Goal: Complete application form

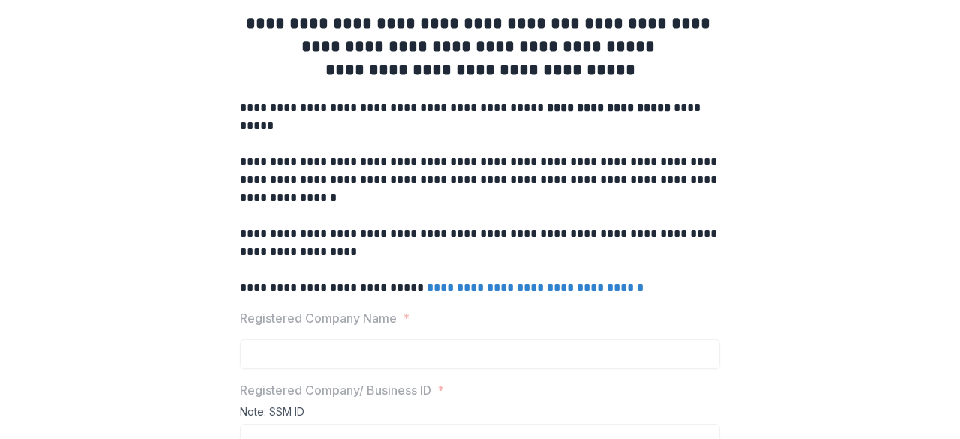
scroll to position [144, 0]
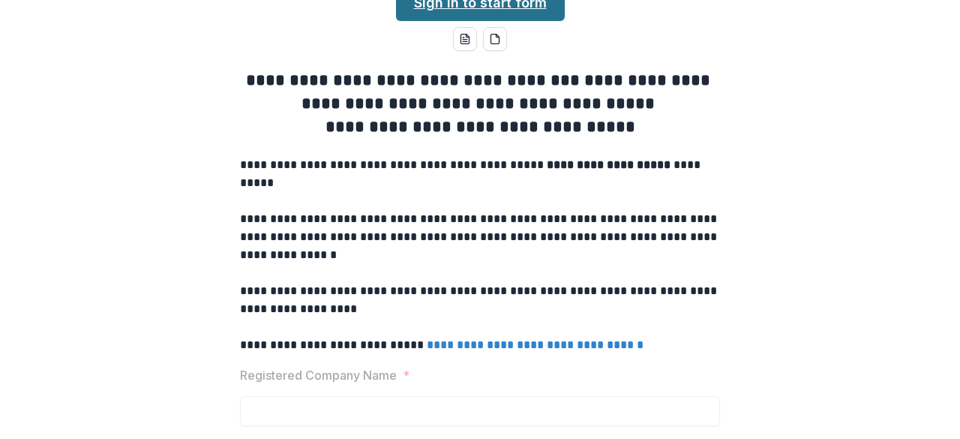
click at [503, 21] on link "Sign in to start form" at bounding box center [480, 3] width 169 height 36
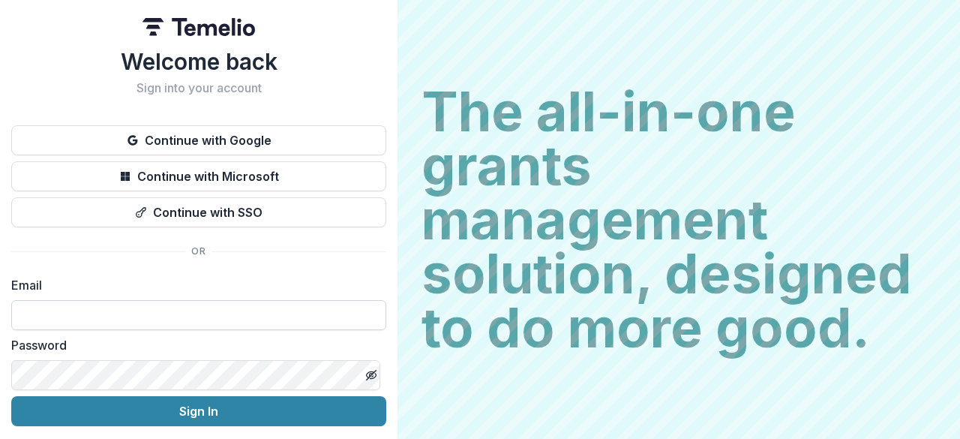
click at [165, 305] on input at bounding box center [198, 315] width 375 height 30
type input "**********"
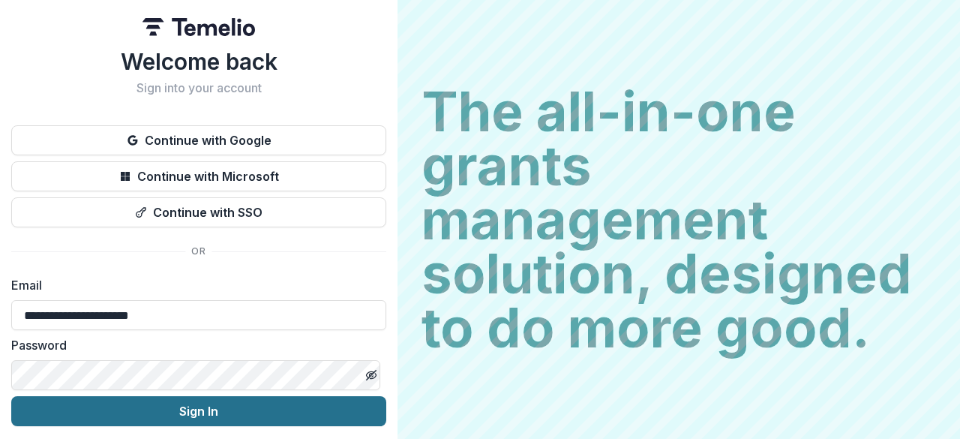
click at [210, 409] on button "Sign In" at bounding box center [198, 411] width 375 height 30
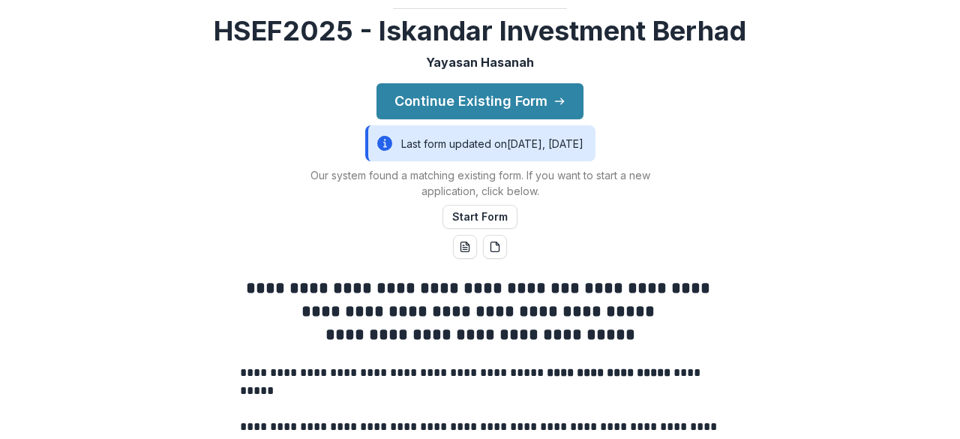
scroll to position [75, 0]
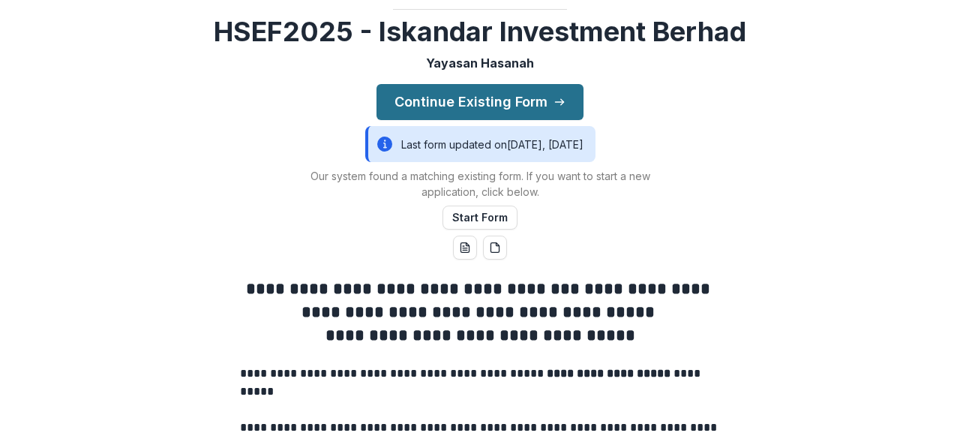
click at [499, 120] on button "Continue Existing Form" at bounding box center [479, 102] width 207 height 36
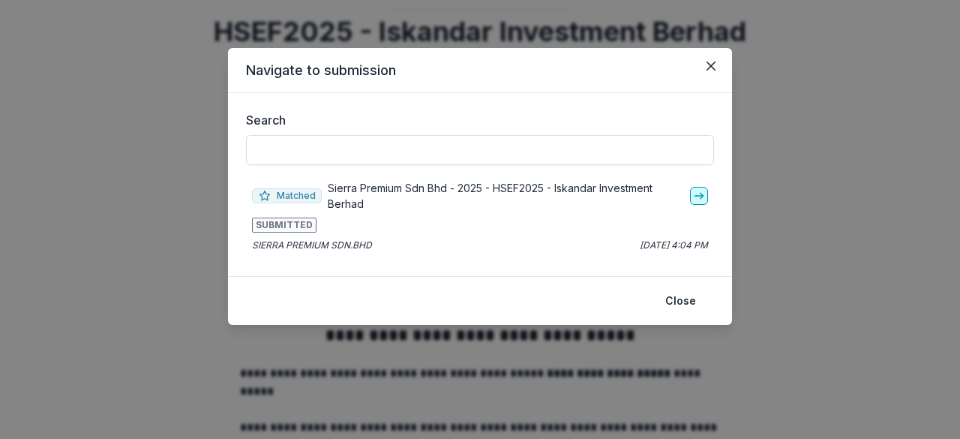
click at [702, 197] on polyline "go-to" at bounding box center [701, 196] width 3 height 6
